Goal: Information Seeking & Learning: Learn about a topic

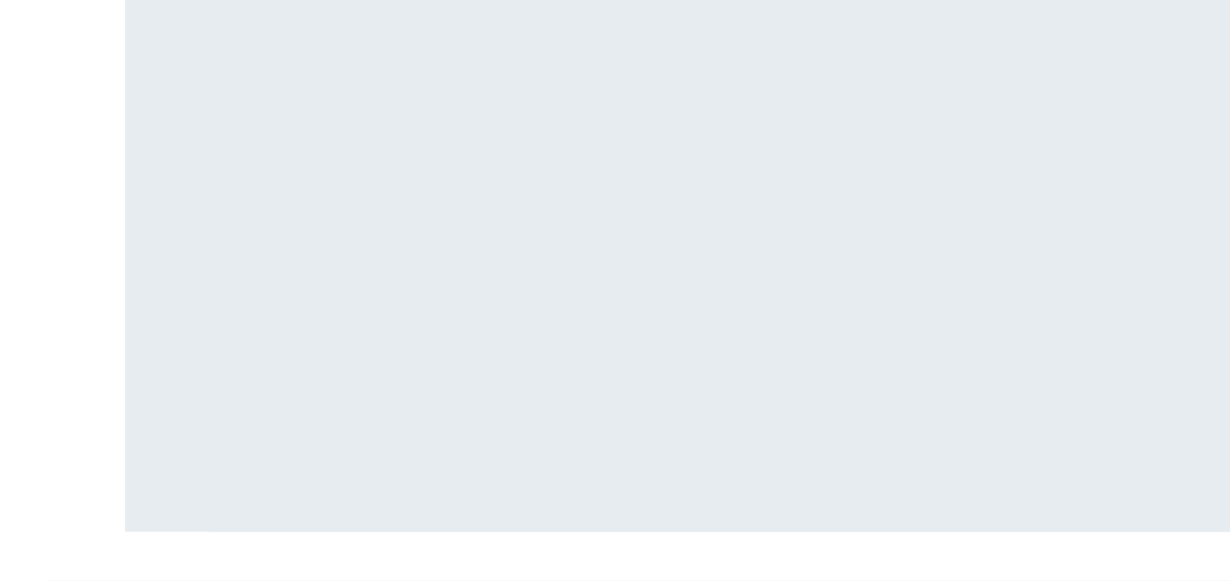
scroll to position [87, 0]
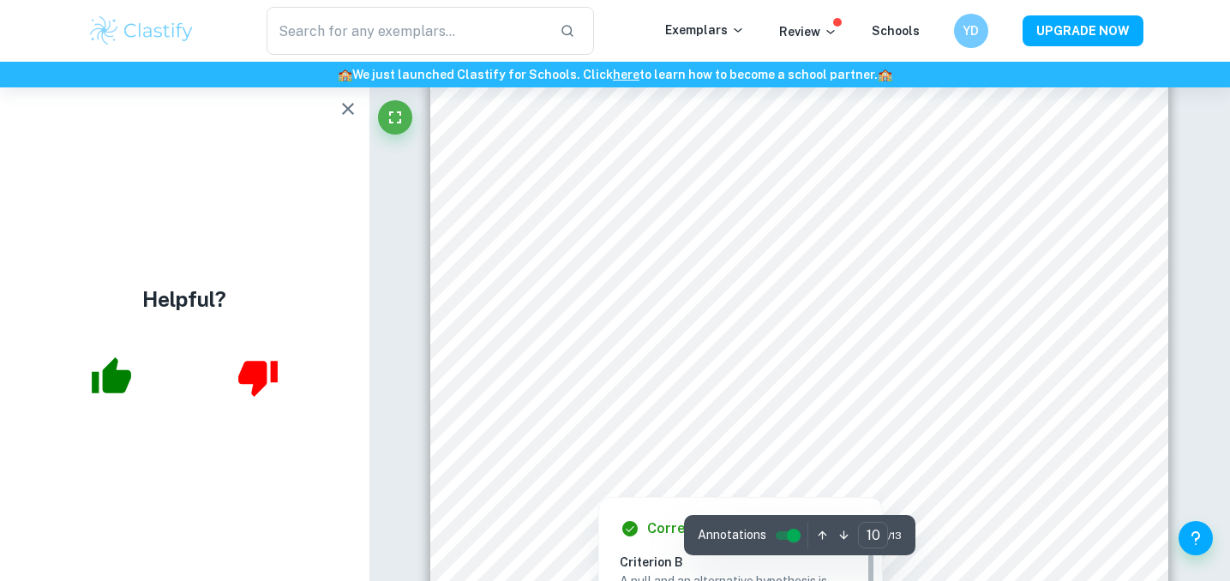
scroll to position [9916, 0]
